Goal: Task Accomplishment & Management: Manage account settings

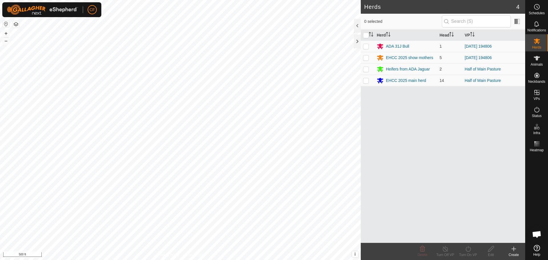
scroll to position [250, 0]
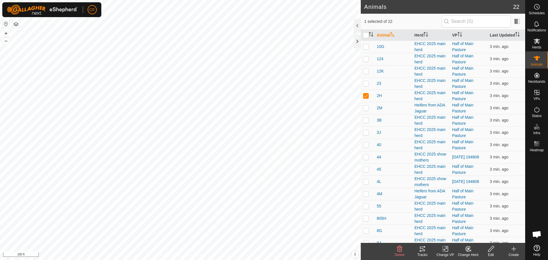
click at [420, 249] on icon at bounding box center [422, 249] width 7 height 7
click at [424, 249] on icon at bounding box center [422, 249] width 7 height 7
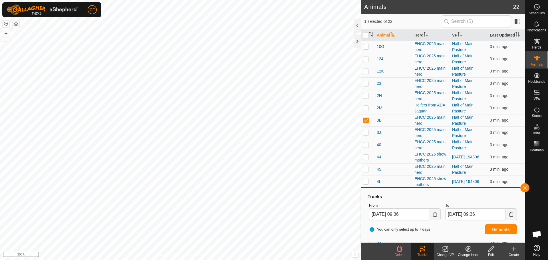
checkbox input "true"
checkbox input "false"
click at [524, 187] on button "button" at bounding box center [525, 187] width 9 height 9
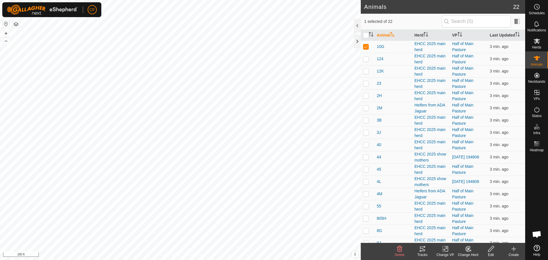
click at [423, 251] on icon at bounding box center [422, 249] width 5 height 5
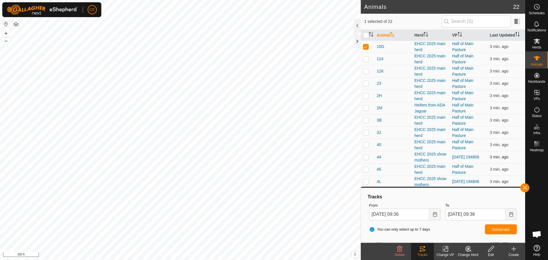
checkbox input "false"
checkbox input "true"
click at [525, 188] on button "button" at bounding box center [525, 187] width 9 height 9
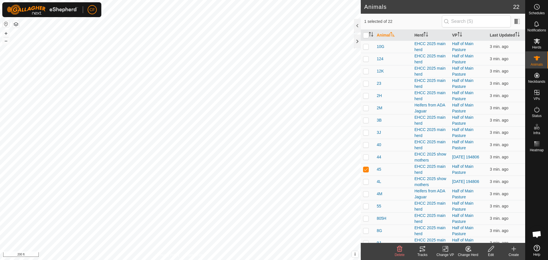
click at [423, 250] on icon at bounding box center [422, 249] width 5 height 5
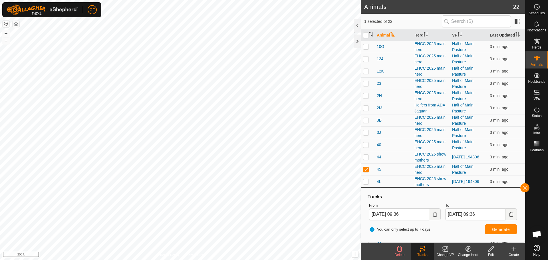
checkbox input "true"
checkbox input "false"
click at [525, 185] on button "button" at bounding box center [525, 187] width 9 height 9
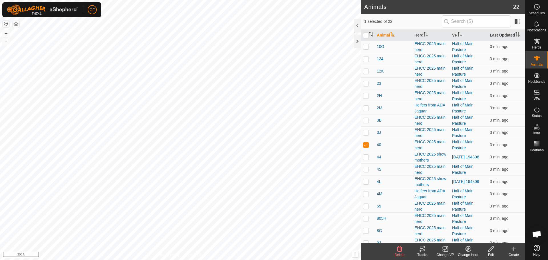
click at [422, 248] on icon at bounding box center [422, 249] width 7 height 7
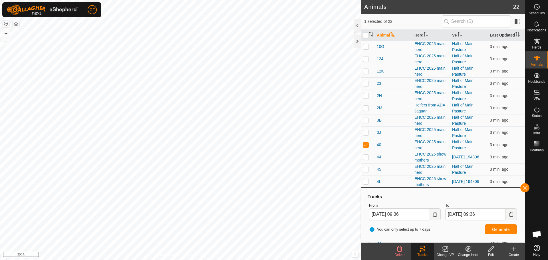
checkbox input "true"
checkbox input "false"
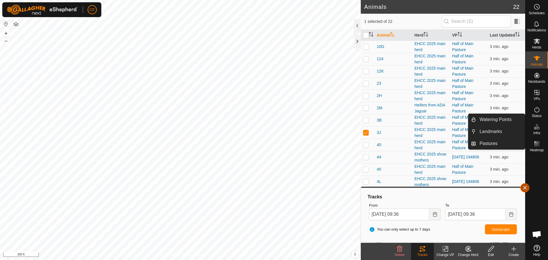
click at [523, 186] on button "button" at bounding box center [525, 187] width 9 height 9
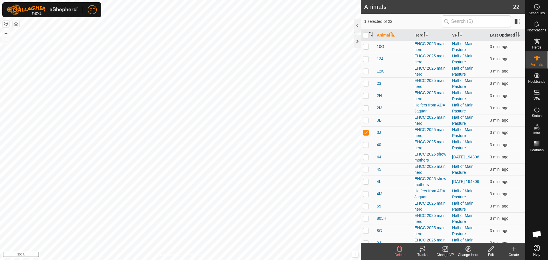
click at [423, 250] on icon at bounding box center [422, 249] width 5 height 5
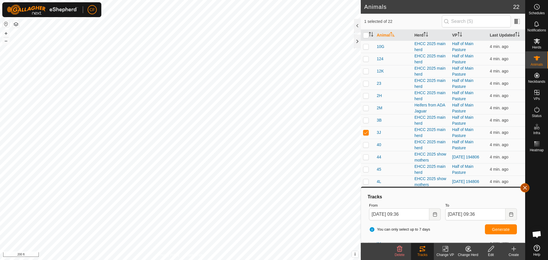
click at [524, 185] on button "button" at bounding box center [525, 187] width 9 height 9
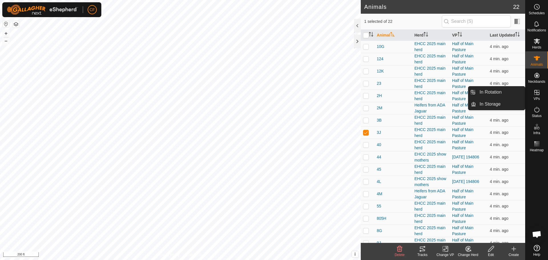
click at [535, 96] on es-virtualpaddocks-svg-icon at bounding box center [537, 92] width 10 height 9
click at [508, 92] on link "In Rotation" at bounding box center [500, 92] width 49 height 11
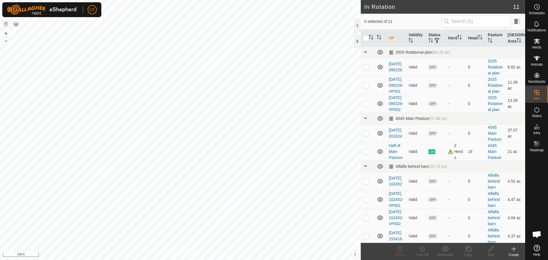
click at [516, 250] on icon at bounding box center [514, 249] width 7 height 7
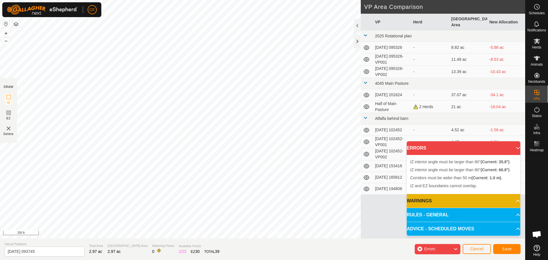
click at [515, 148] on p-accordion-header "ERRORS" at bounding box center [464, 148] width 114 height 14
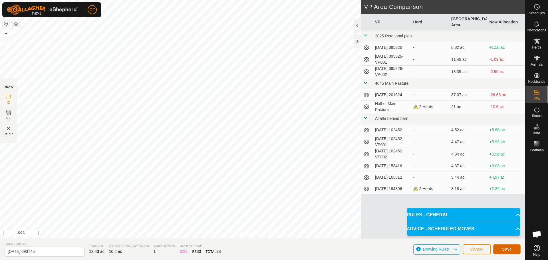
click at [510, 251] on span "Save" at bounding box center [507, 249] width 10 height 5
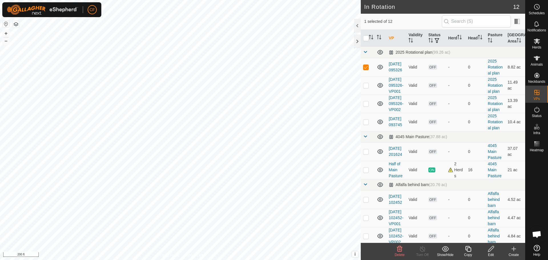
click at [403, 250] on icon at bounding box center [399, 249] width 7 height 7
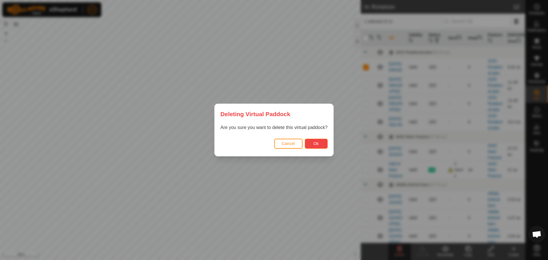
click at [315, 148] on button "Ok" at bounding box center [316, 144] width 23 height 10
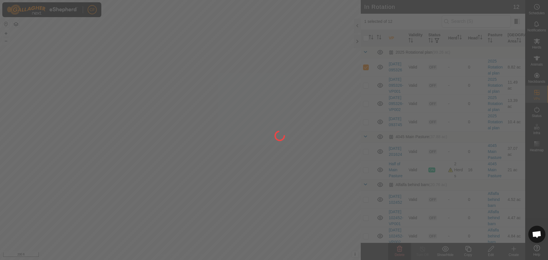
checkbox input "false"
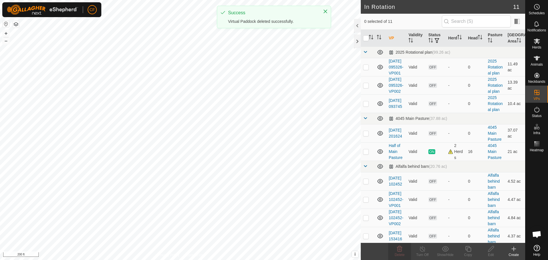
checkbox input "true"
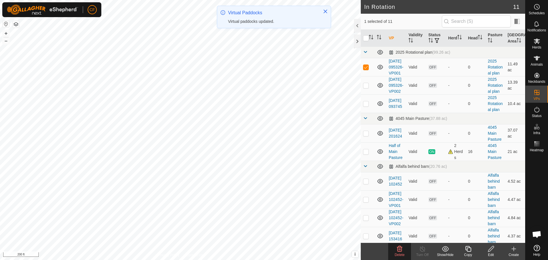
click at [401, 252] on icon at bounding box center [399, 249] width 7 height 7
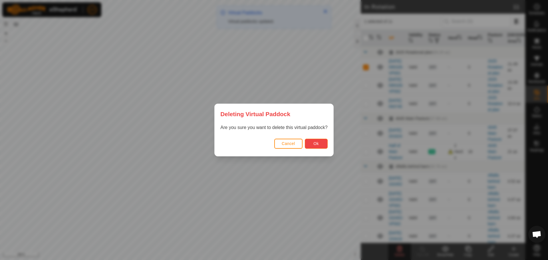
click at [321, 144] on button "Ok" at bounding box center [316, 144] width 23 height 10
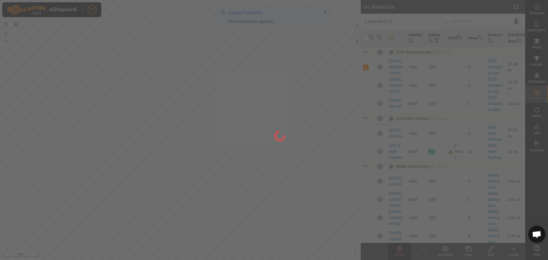
checkbox input "false"
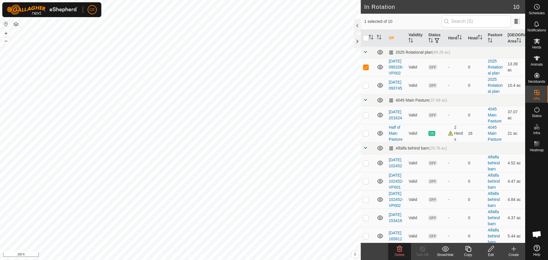
click at [399, 251] on icon at bounding box center [399, 249] width 5 height 6
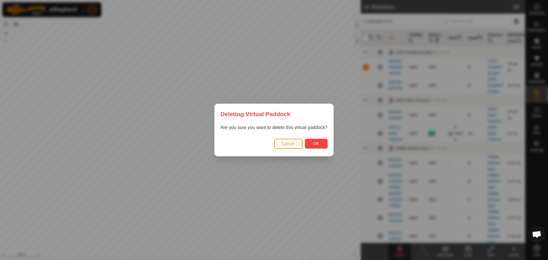
click at [314, 145] on span "Ok" at bounding box center [316, 143] width 5 height 5
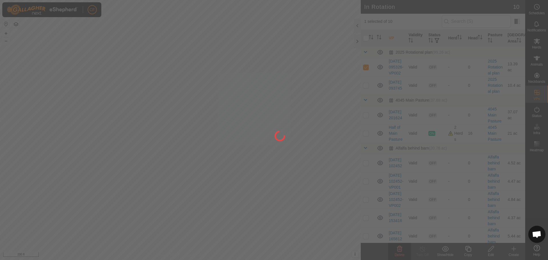
checkbox input "false"
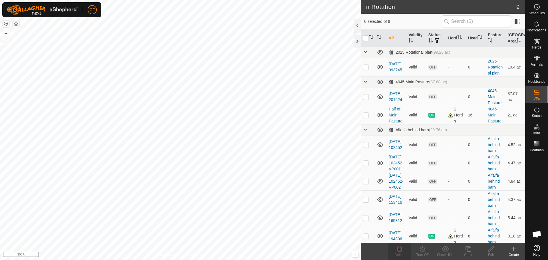
checkbox input "true"
checkbox input "false"
checkbox input "true"
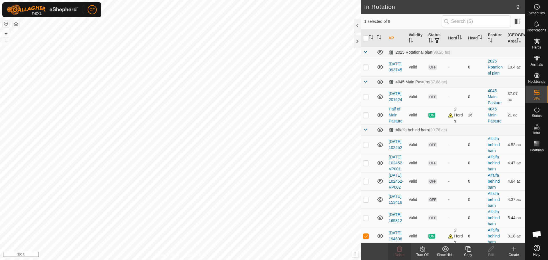
checkbox input "true"
checkbox input "false"
checkbox input "true"
checkbox input "false"
checkbox input "true"
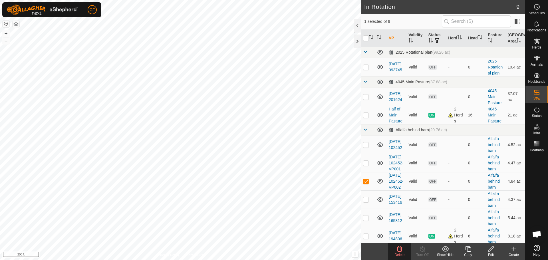
checkbox input "false"
click at [401, 249] on icon at bounding box center [399, 249] width 5 height 6
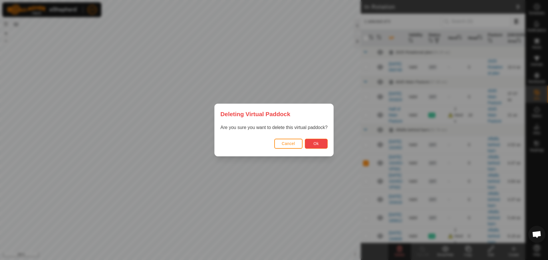
click at [319, 144] on span "Ok" at bounding box center [316, 143] width 5 height 5
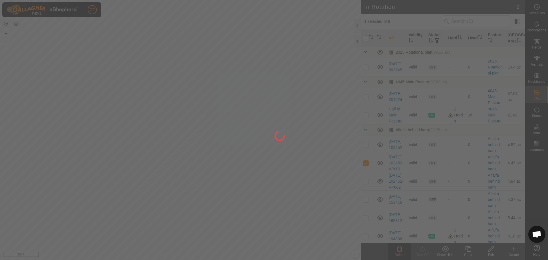
checkbox input "false"
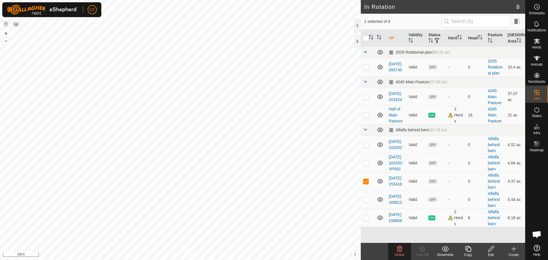
click at [398, 249] on icon at bounding box center [399, 249] width 5 height 6
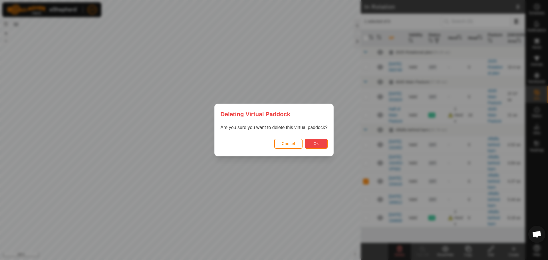
click at [316, 143] on span "Ok" at bounding box center [316, 143] width 5 height 5
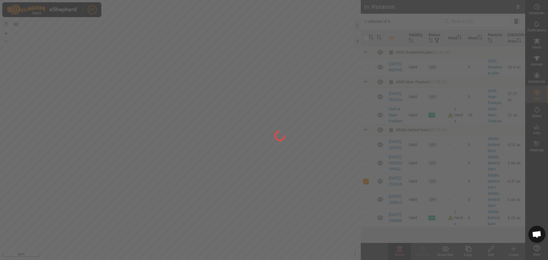
checkbox input "false"
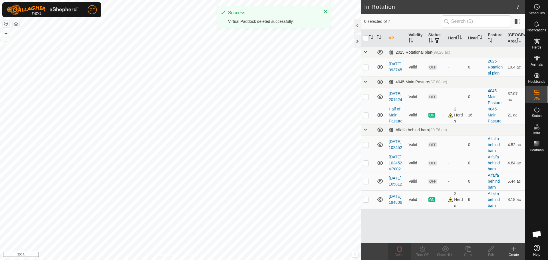
checkbox input "true"
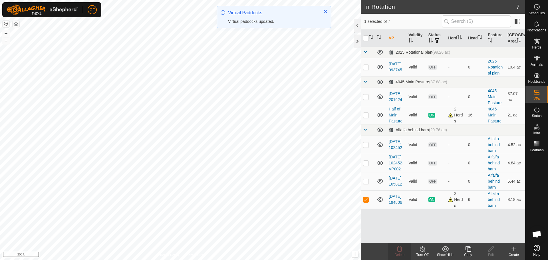
checkbox input "true"
checkbox input "false"
click at [402, 252] on icon at bounding box center [399, 249] width 7 height 7
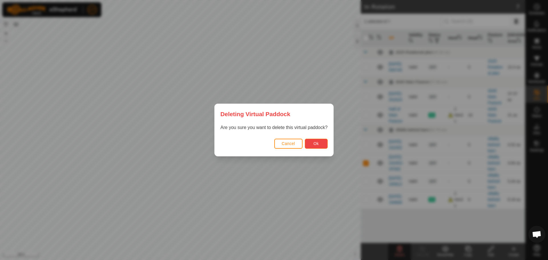
click at [312, 146] on button "Ok" at bounding box center [316, 144] width 23 height 10
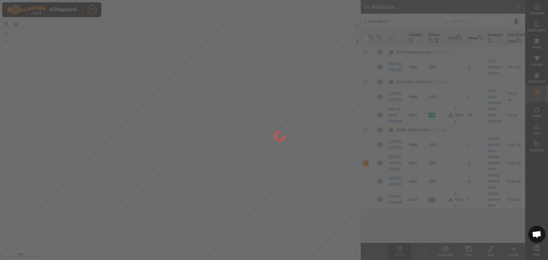
checkbox input "false"
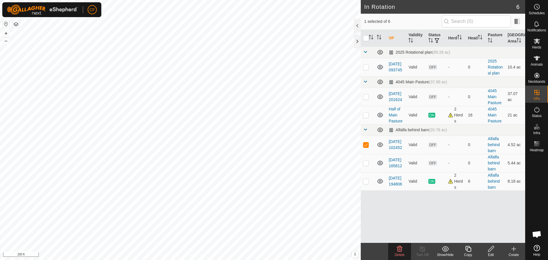
click at [400, 248] on icon at bounding box center [399, 249] width 7 height 7
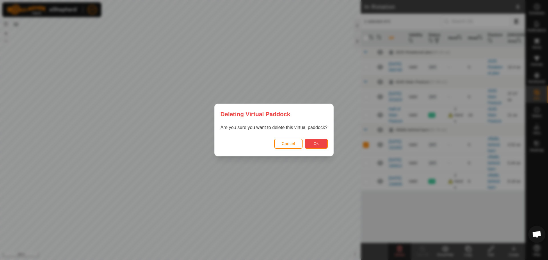
click at [315, 140] on button "Ok" at bounding box center [316, 144] width 23 height 10
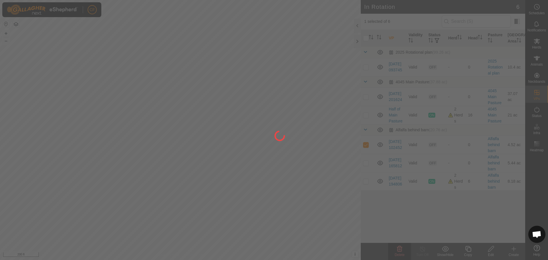
checkbox input "false"
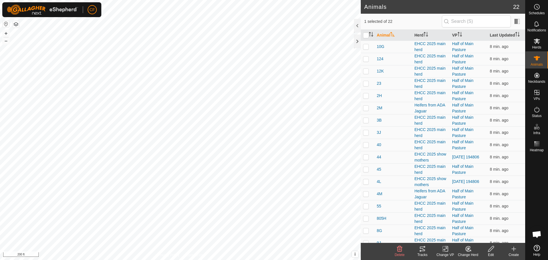
click at [424, 251] on icon at bounding box center [422, 249] width 5 height 5
